Goal: Information Seeking & Learning: Check status

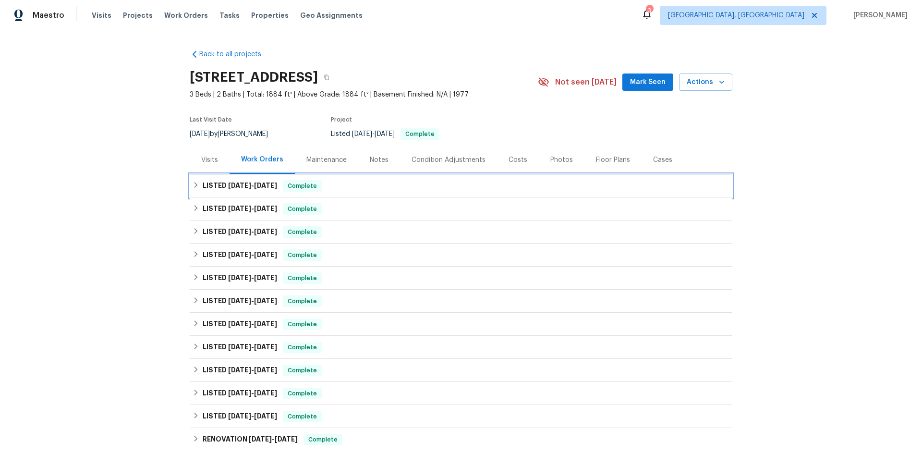
click at [318, 191] on div "LISTED [DATE] - [DATE] Complete" at bounding box center [460, 186] width 537 height 12
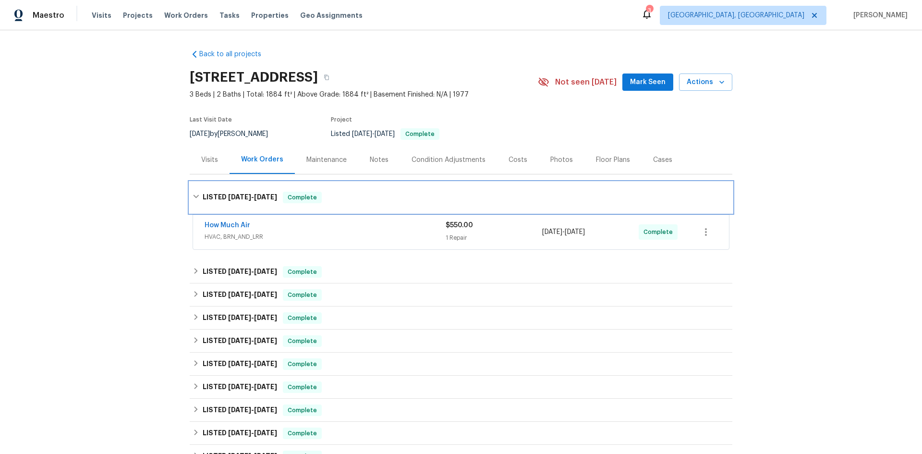
click at [288, 198] on span "Complete" at bounding box center [302, 197] width 37 height 10
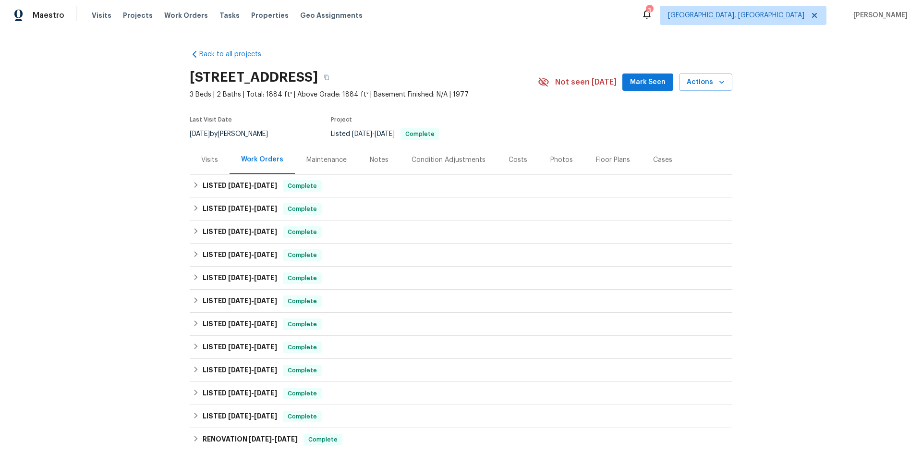
click at [202, 159] on div "Visits" at bounding box center [209, 160] width 17 height 10
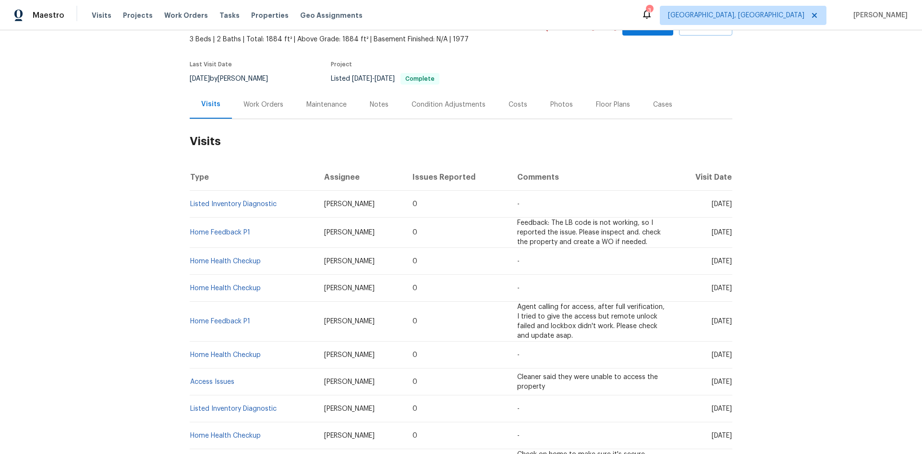
scroll to position [48, 0]
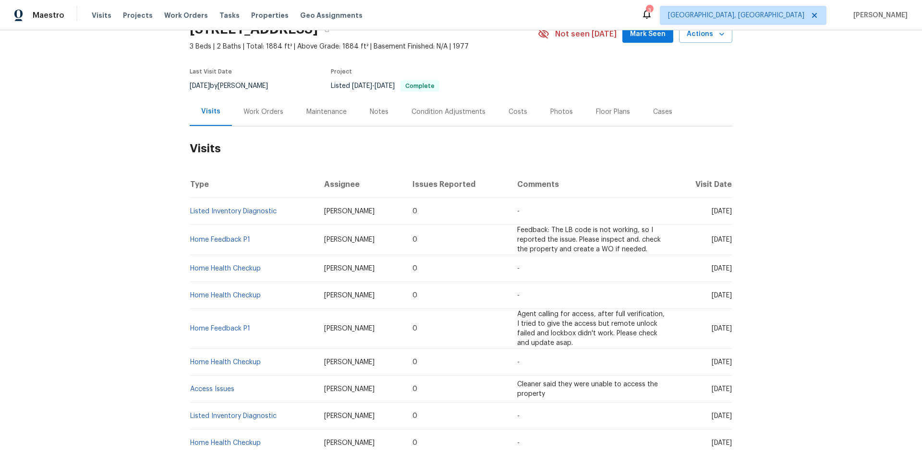
click at [385, 111] on div "Notes" at bounding box center [379, 111] width 42 height 28
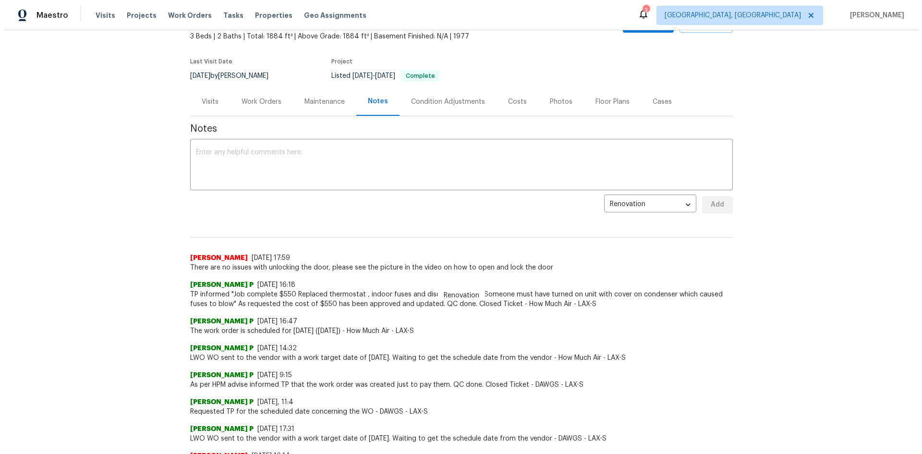
scroll to position [48, 0]
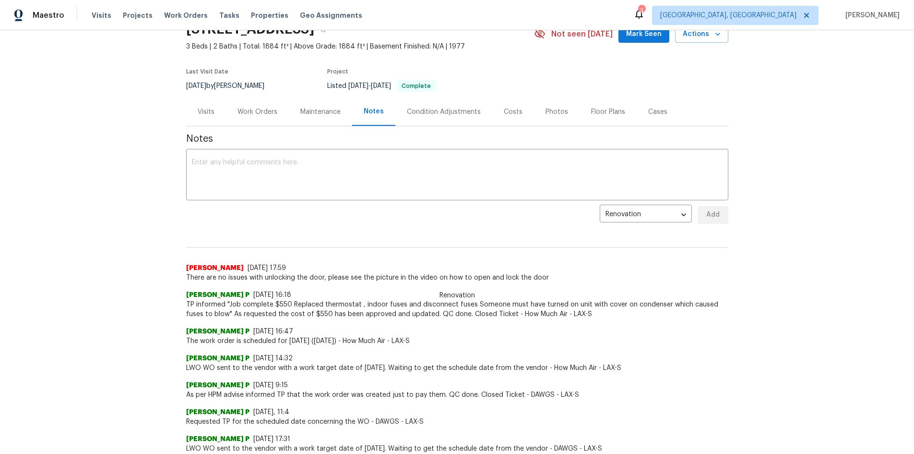
click at [255, 116] on div "Work Orders" at bounding box center [258, 112] width 40 height 10
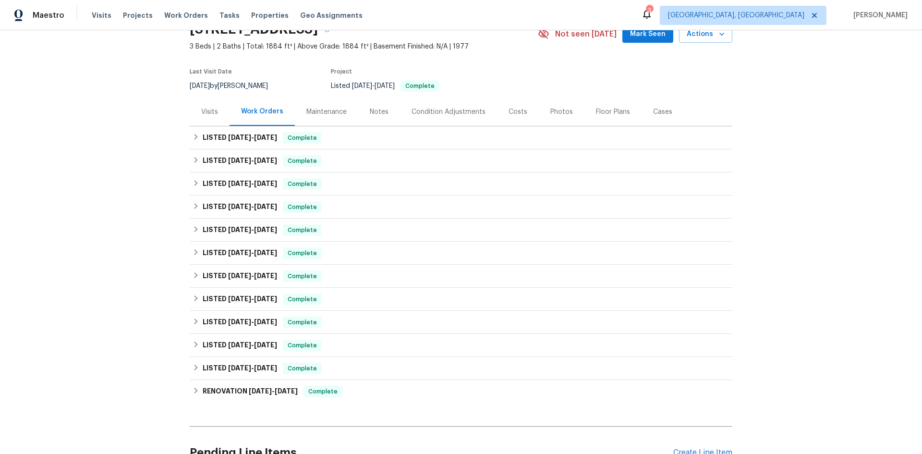
click at [208, 109] on div "Visits" at bounding box center [209, 112] width 17 height 10
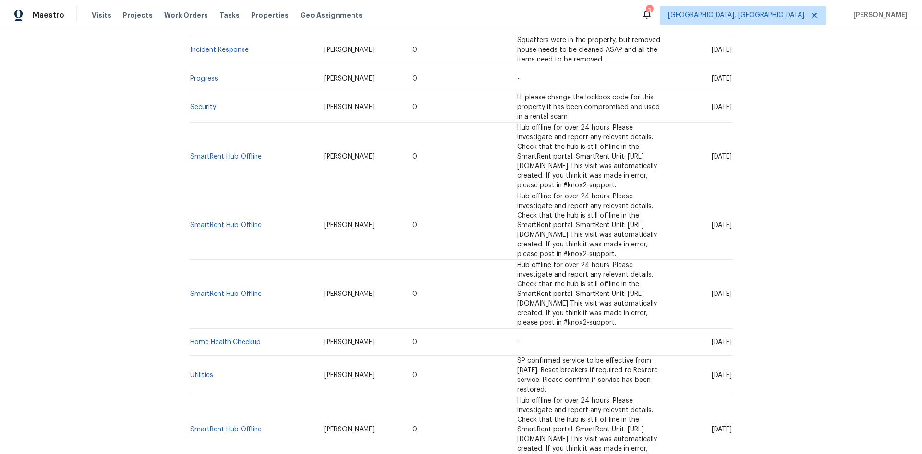
scroll to position [956, 0]
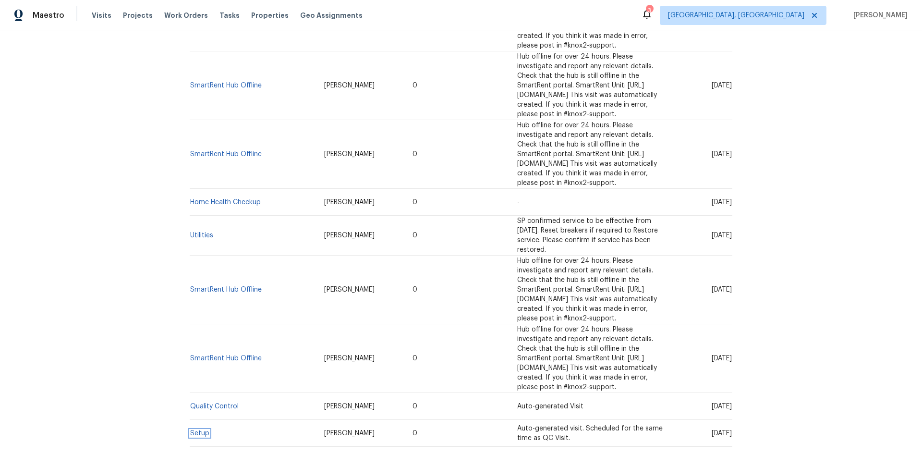
click at [198, 430] on link "Setup" at bounding box center [199, 433] width 19 height 7
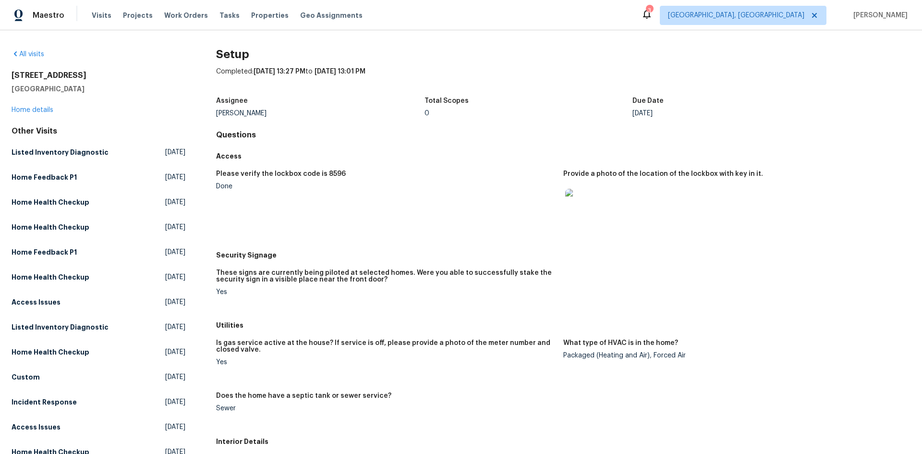
click at [565, 204] on img at bounding box center [580, 204] width 31 height 31
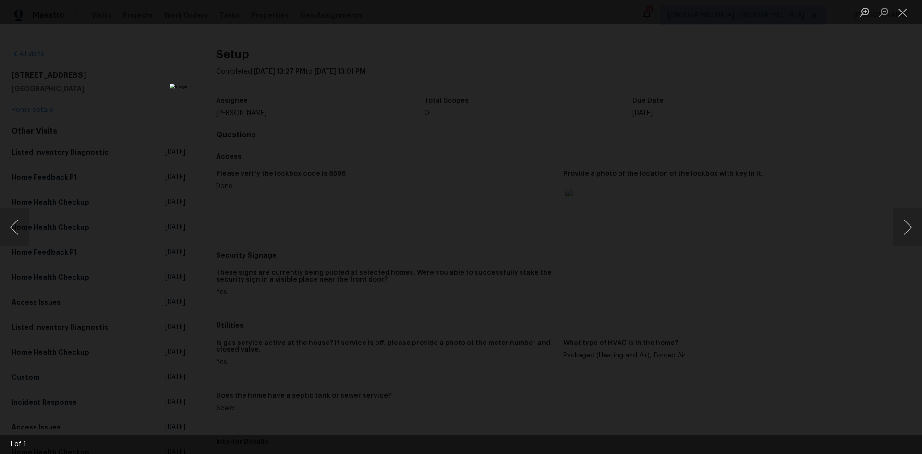
click at [768, 125] on div "Lightbox" at bounding box center [461, 227] width 922 height 454
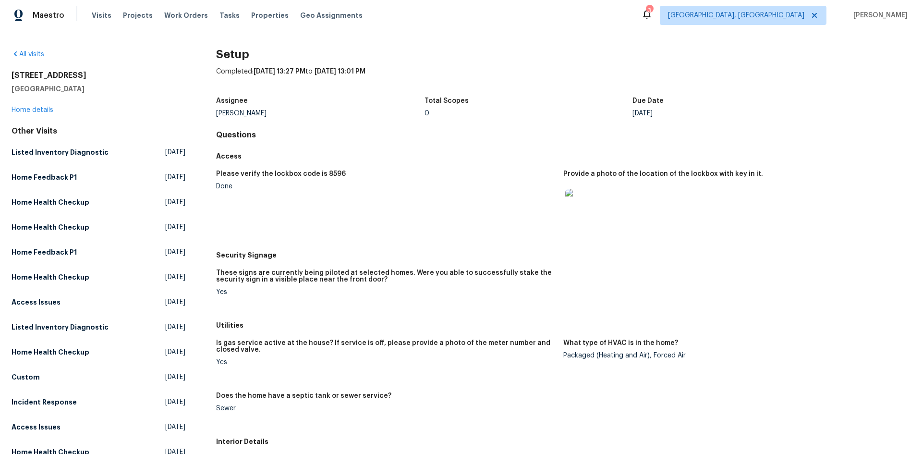
click at [582, 216] on img at bounding box center [580, 204] width 31 height 31
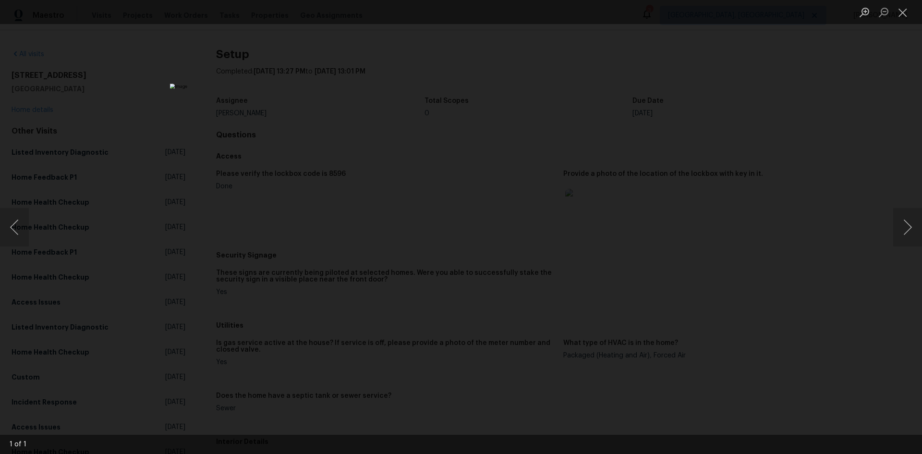
click at [772, 209] on div "Lightbox" at bounding box center [461, 227] width 922 height 454
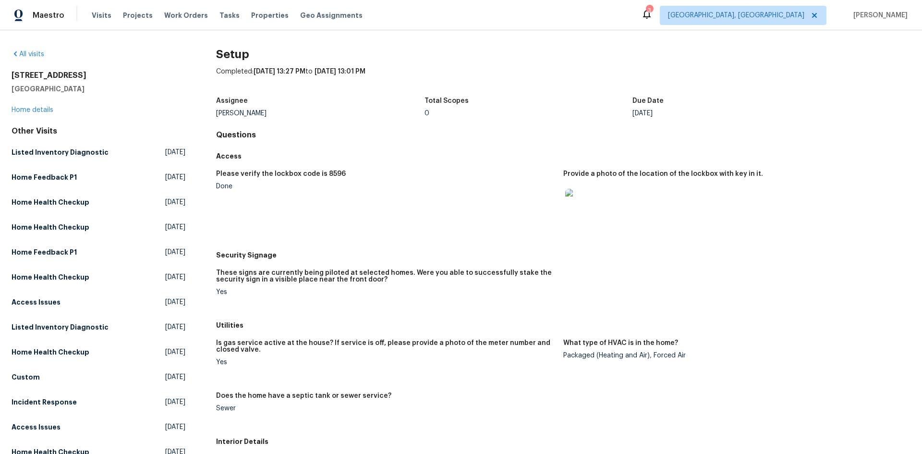
click at [567, 199] on img at bounding box center [580, 204] width 31 height 31
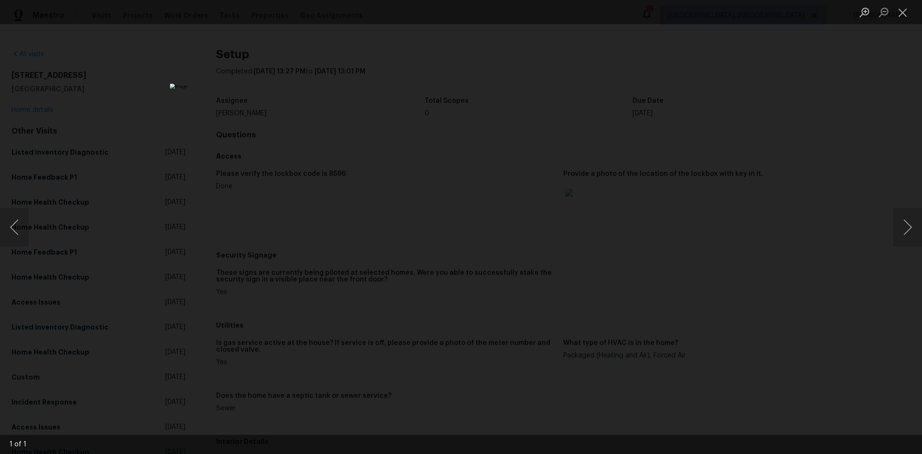
click at [657, 222] on div "Lightbox" at bounding box center [461, 227] width 922 height 454
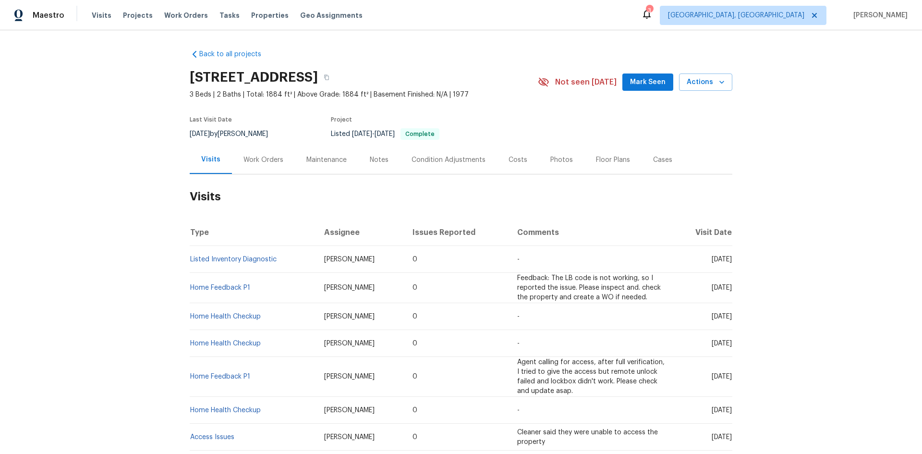
click at [384, 161] on div "Notes" at bounding box center [379, 159] width 42 height 28
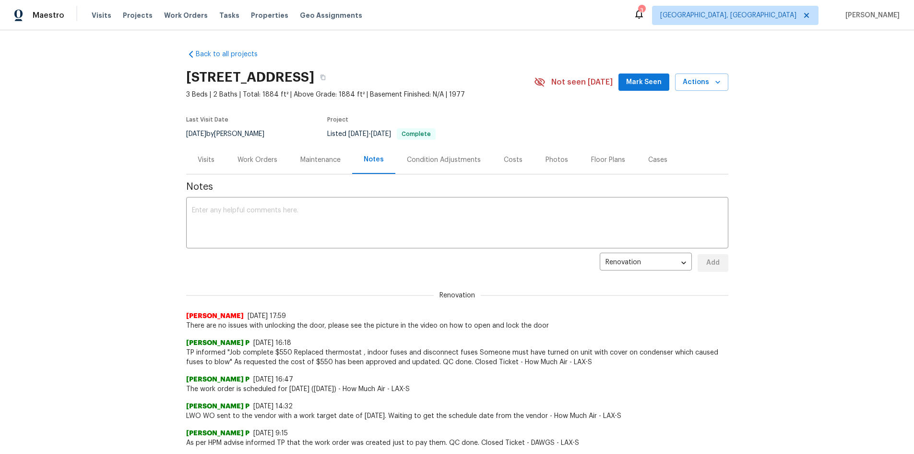
click at [198, 165] on div "Visits" at bounding box center [206, 159] width 40 height 28
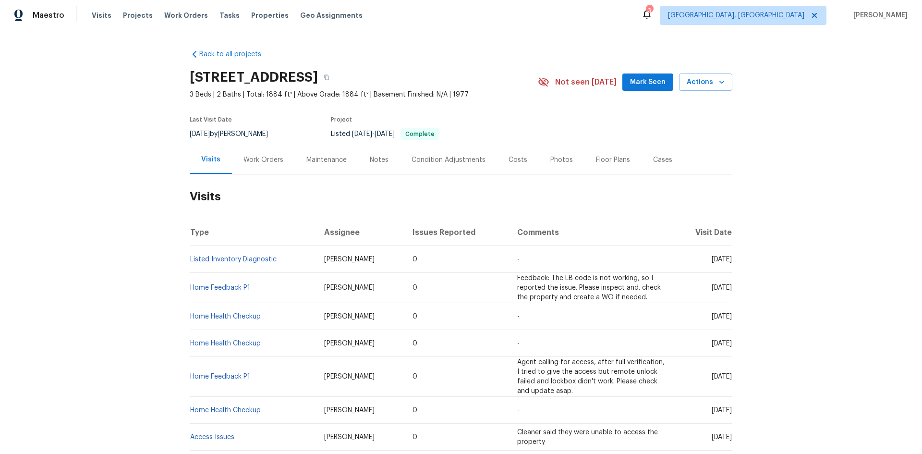
scroll to position [48, 0]
